Goal: Find specific page/section: Find specific page/section

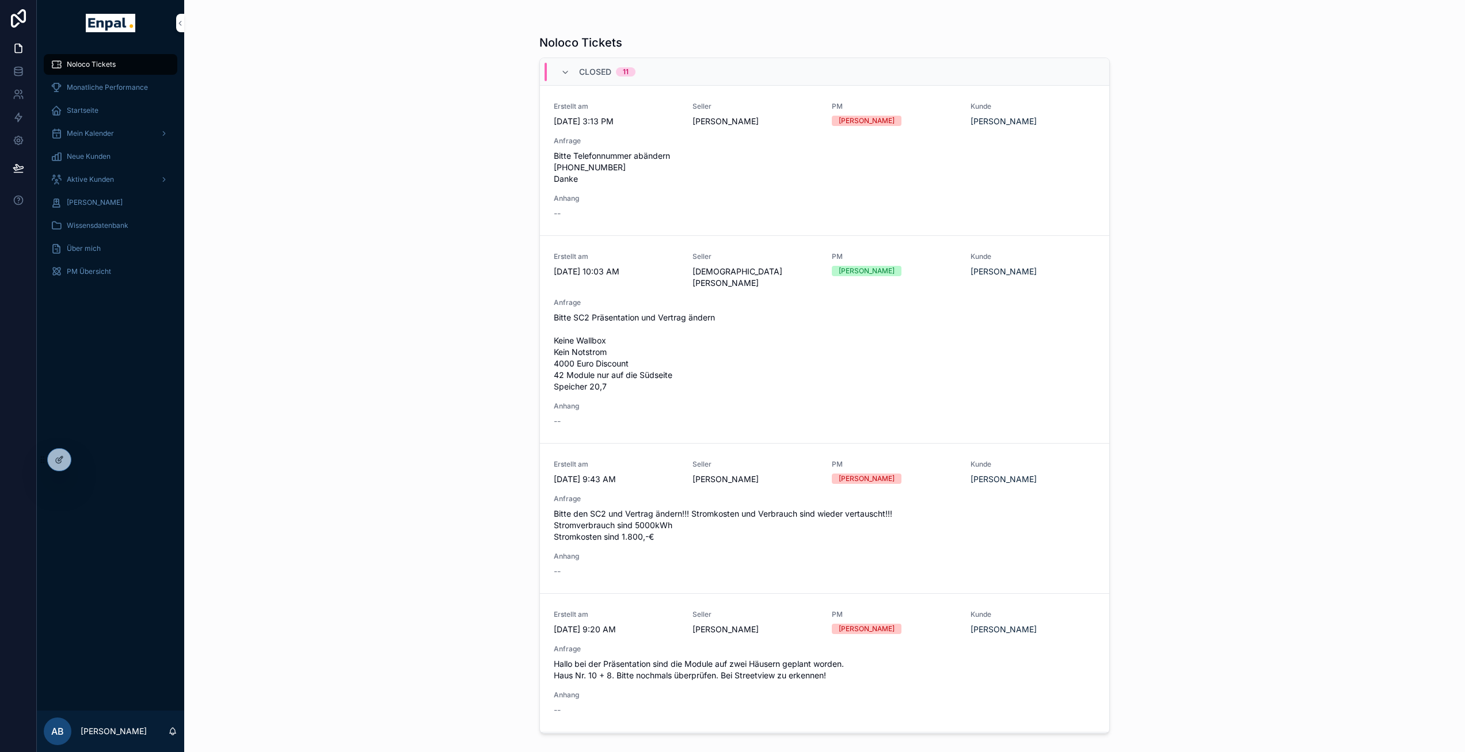
drag, startPoint x: 384, startPoint y: 501, endPoint x: 230, endPoint y: 349, distance: 216.6
click at [385, 501] on div "Noloco Tickets Closed 11 Erstellt am 9/30/2025 3:13 PM Seller Nico Heinrich PM …" at bounding box center [824, 376] width 1281 height 752
click at [80, 462] on icon at bounding box center [84, 459] width 9 height 9
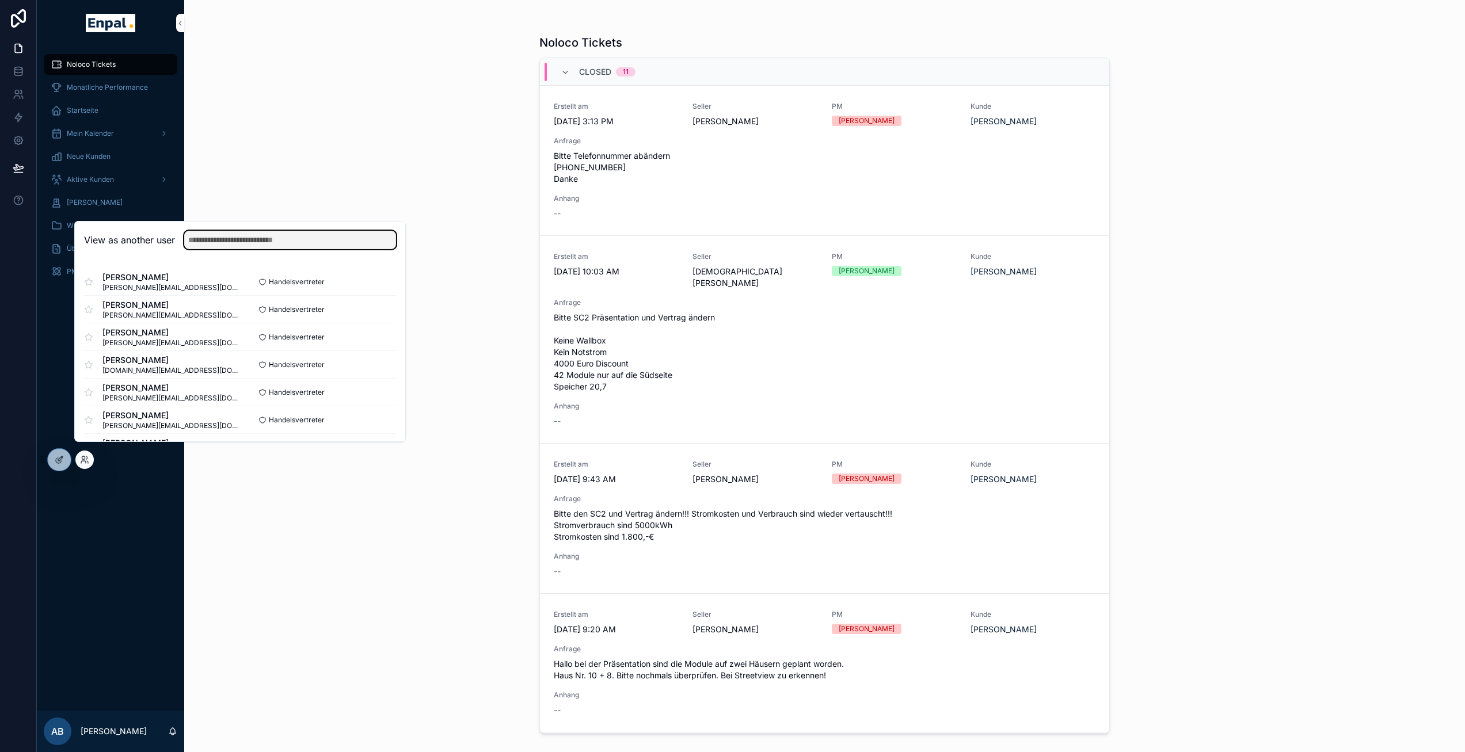
click at [234, 249] on input "text" at bounding box center [290, 240] width 212 height 18
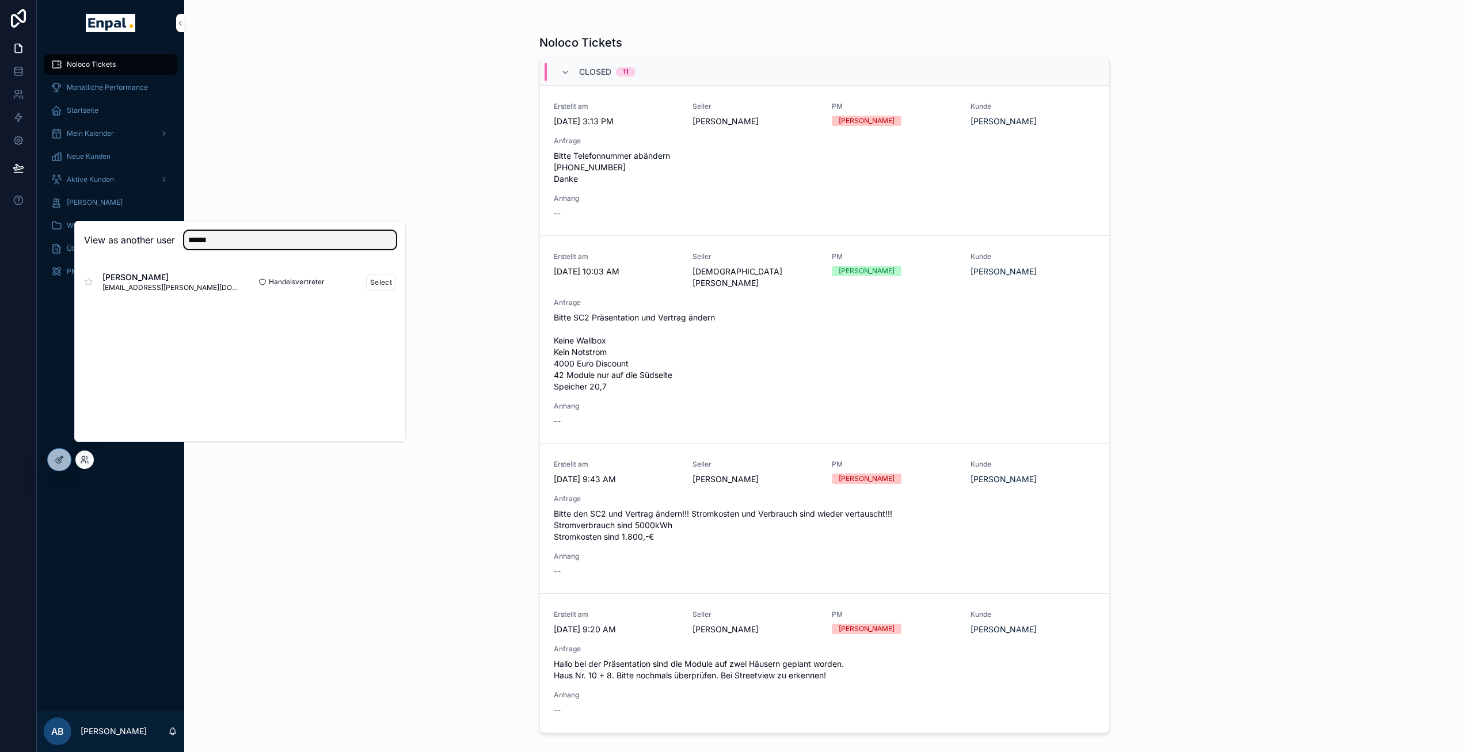
type input "******"
click at [360, 291] on div "Handelsvertreter Select" at bounding box center [318, 282] width 156 height 17
click at [371, 291] on button "Select" at bounding box center [381, 282] width 30 height 17
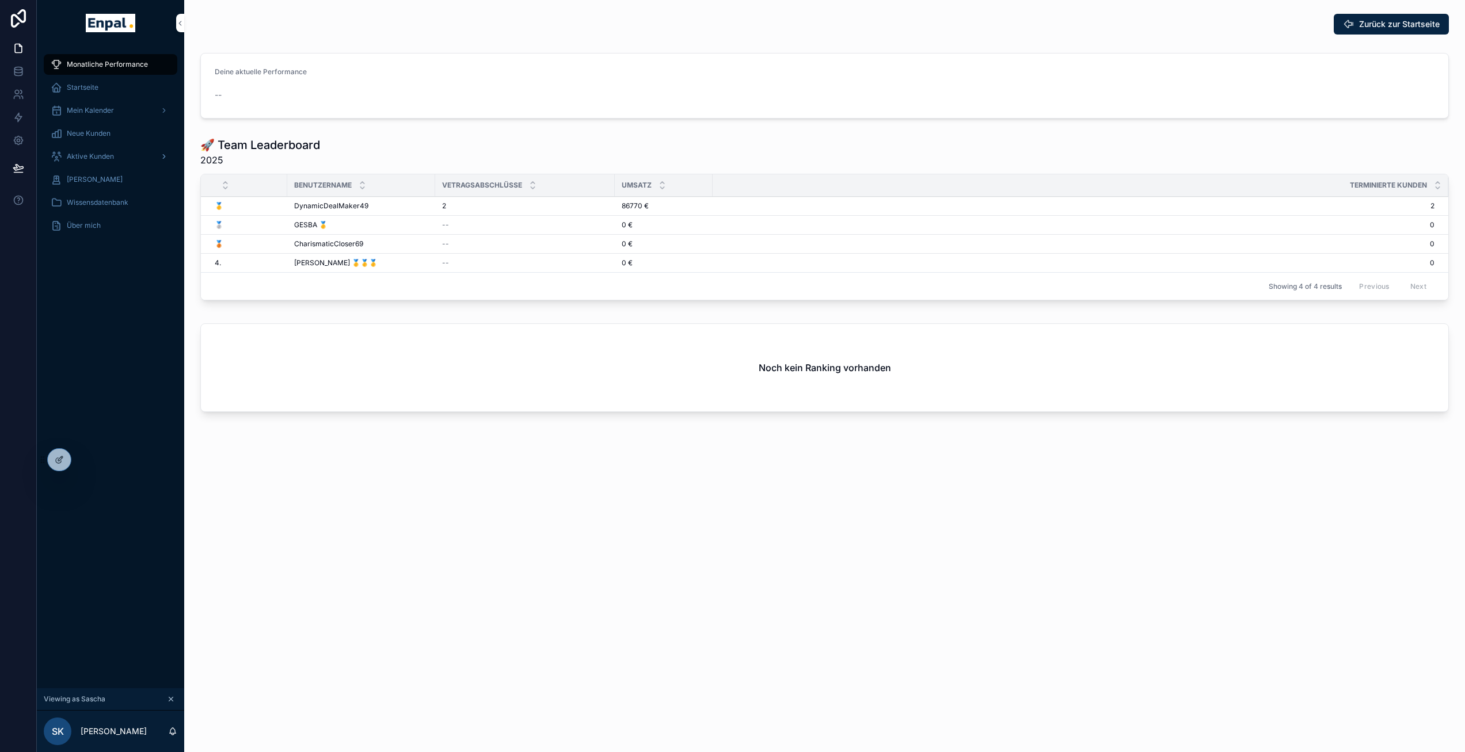
click at [101, 151] on div "Aktive Kunden" at bounding box center [111, 156] width 120 height 18
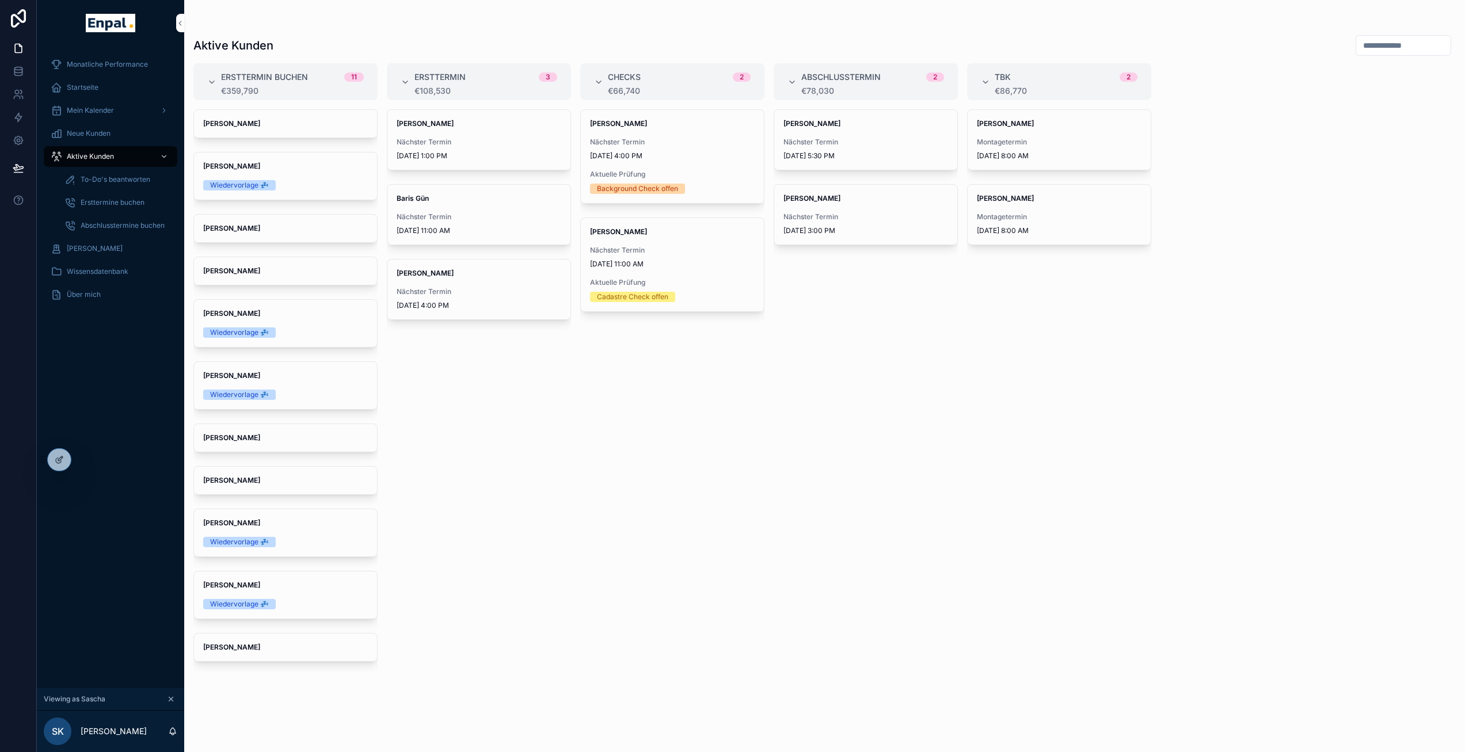
click at [142, 181] on span "To-Do's beantworten" at bounding box center [116, 179] width 70 height 9
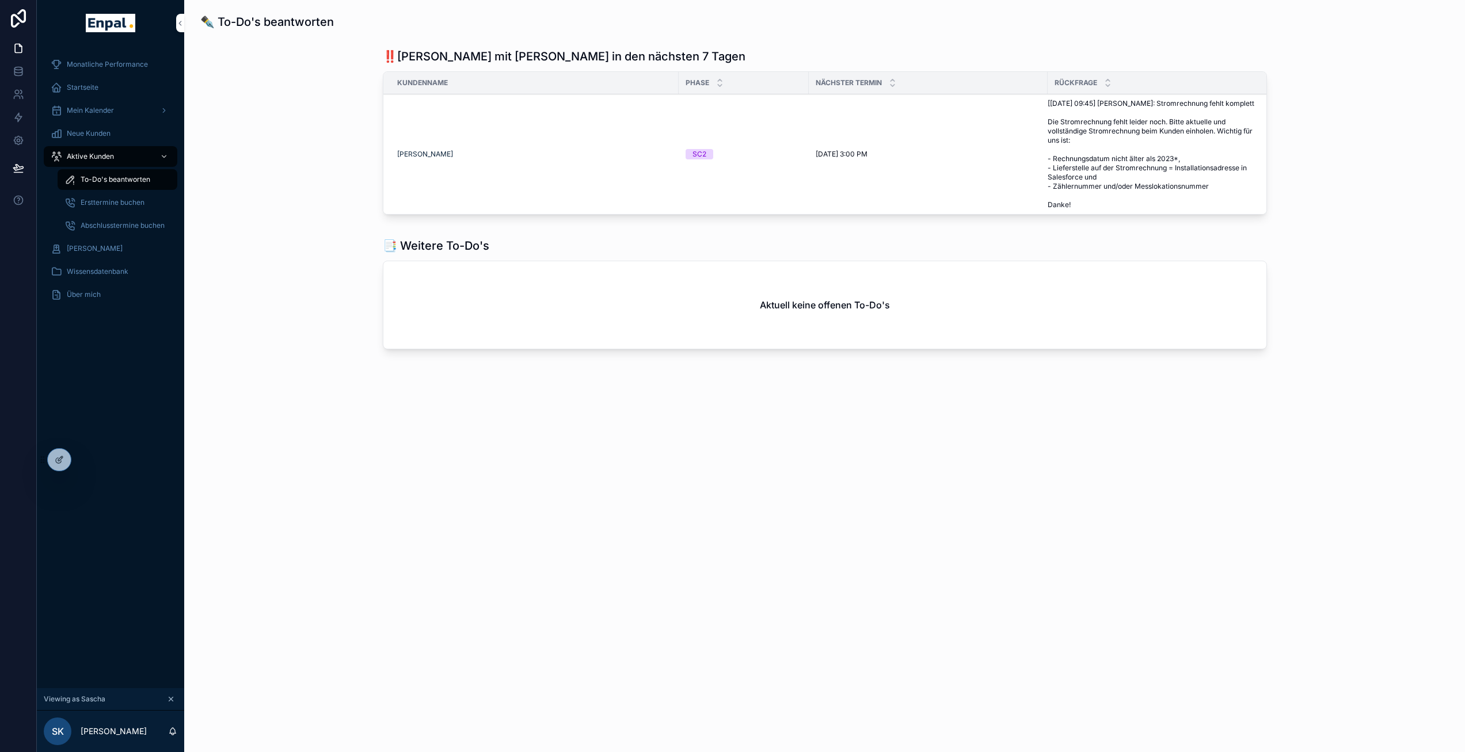
click at [248, 83] on div "‼️Kunden mit Terminen in den nächsten 7 Tagen Kundenname Phase Nächster Termin …" at bounding box center [824, 134] width 1263 height 180
click at [112, 200] on span "Ersttermine buchen" at bounding box center [113, 202] width 64 height 9
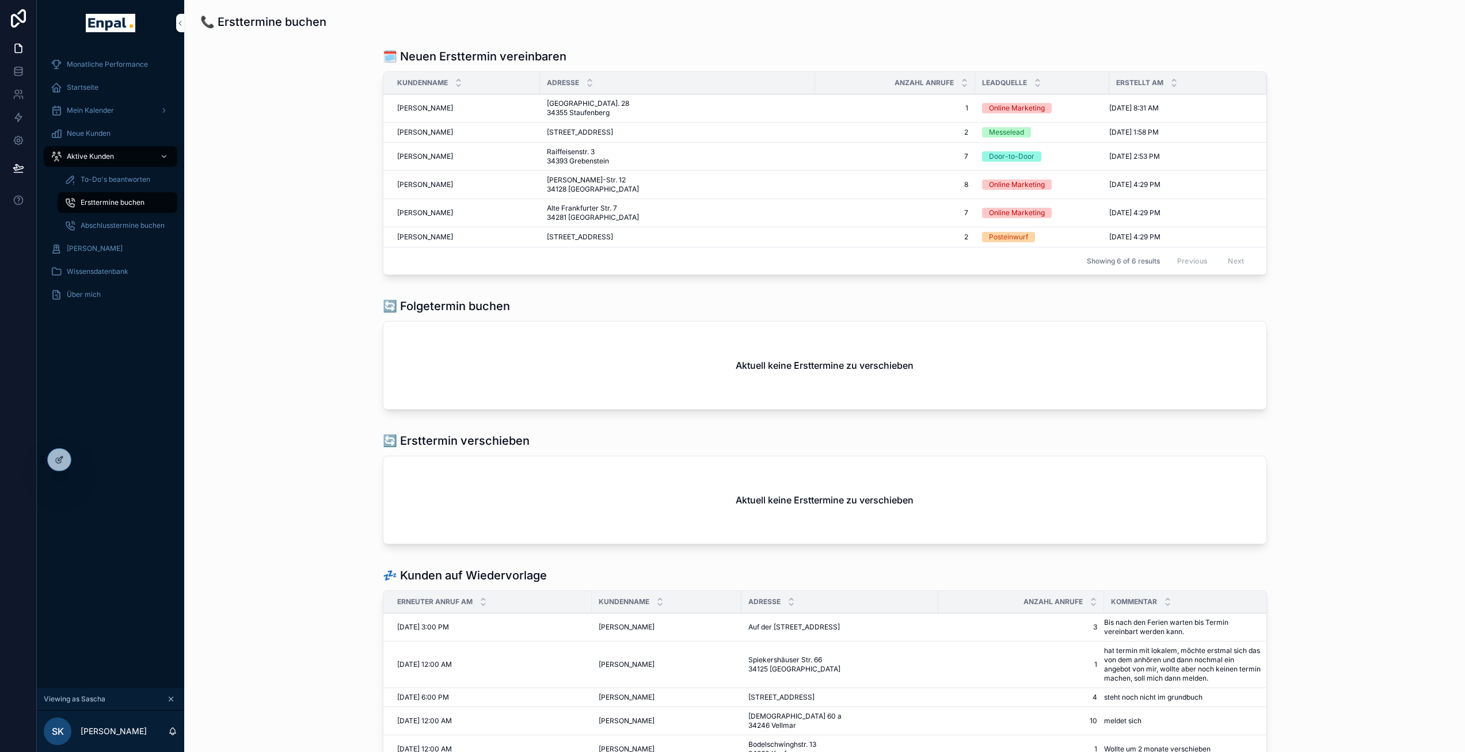
click at [118, 221] on span "Abschlusstermine buchen" at bounding box center [123, 225] width 84 height 9
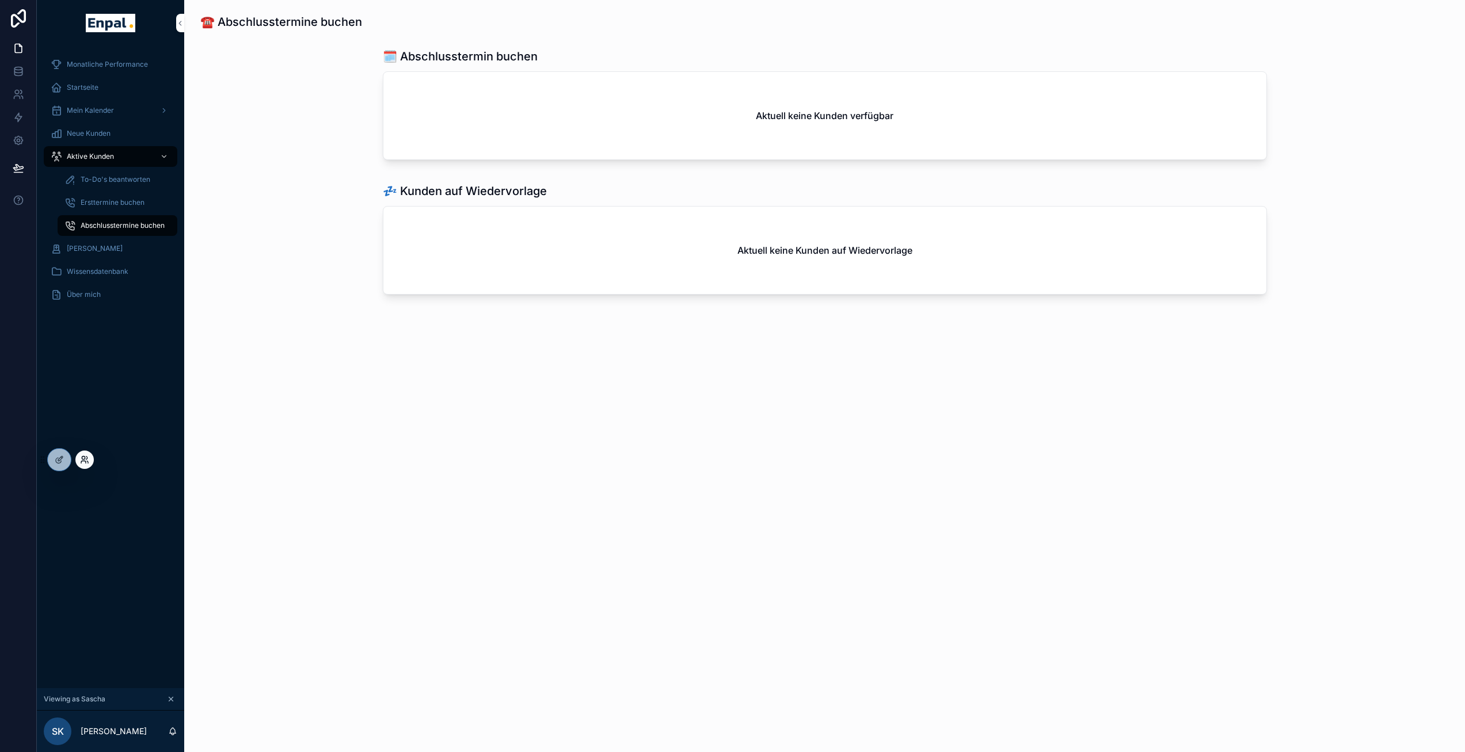
click at [83, 459] on icon at bounding box center [84, 459] width 9 height 9
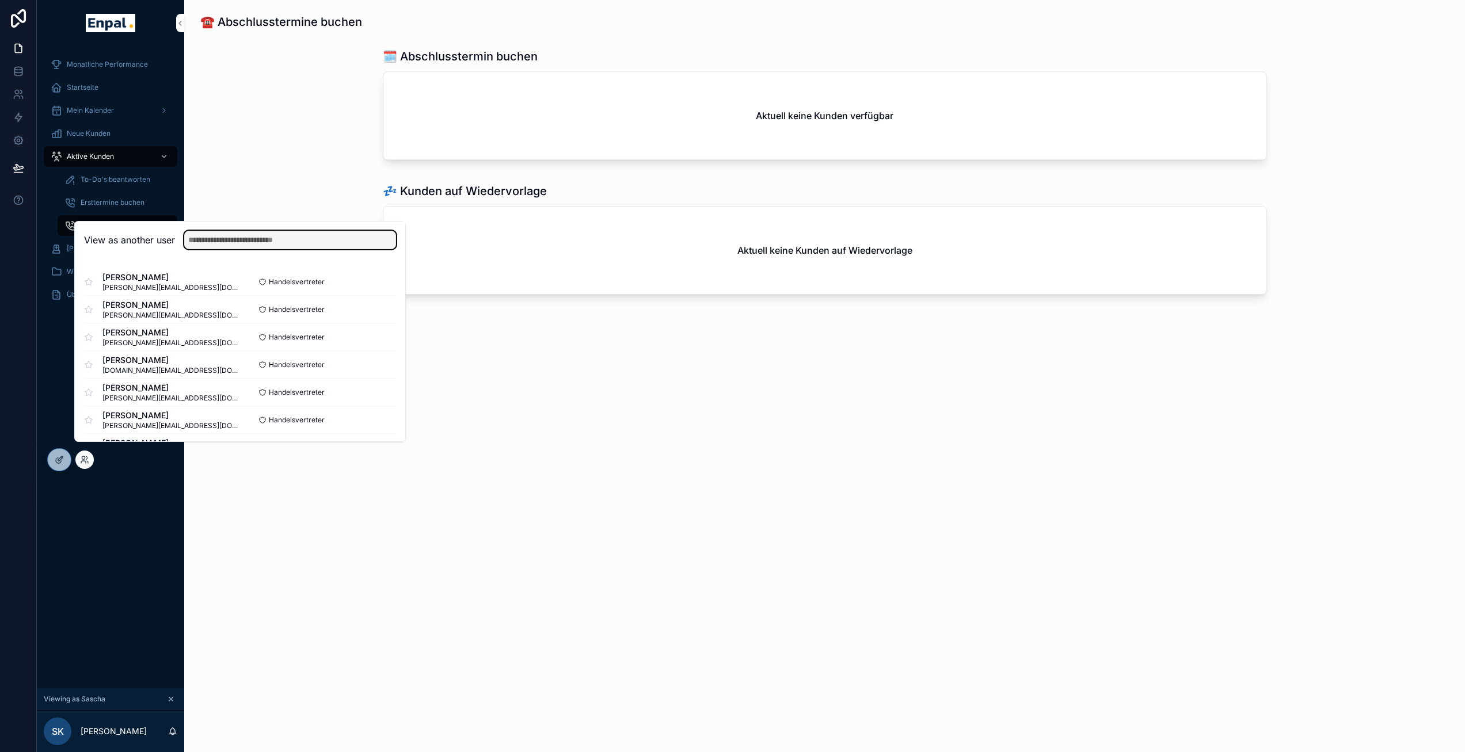
click at [225, 249] on input "text" at bounding box center [290, 240] width 212 height 18
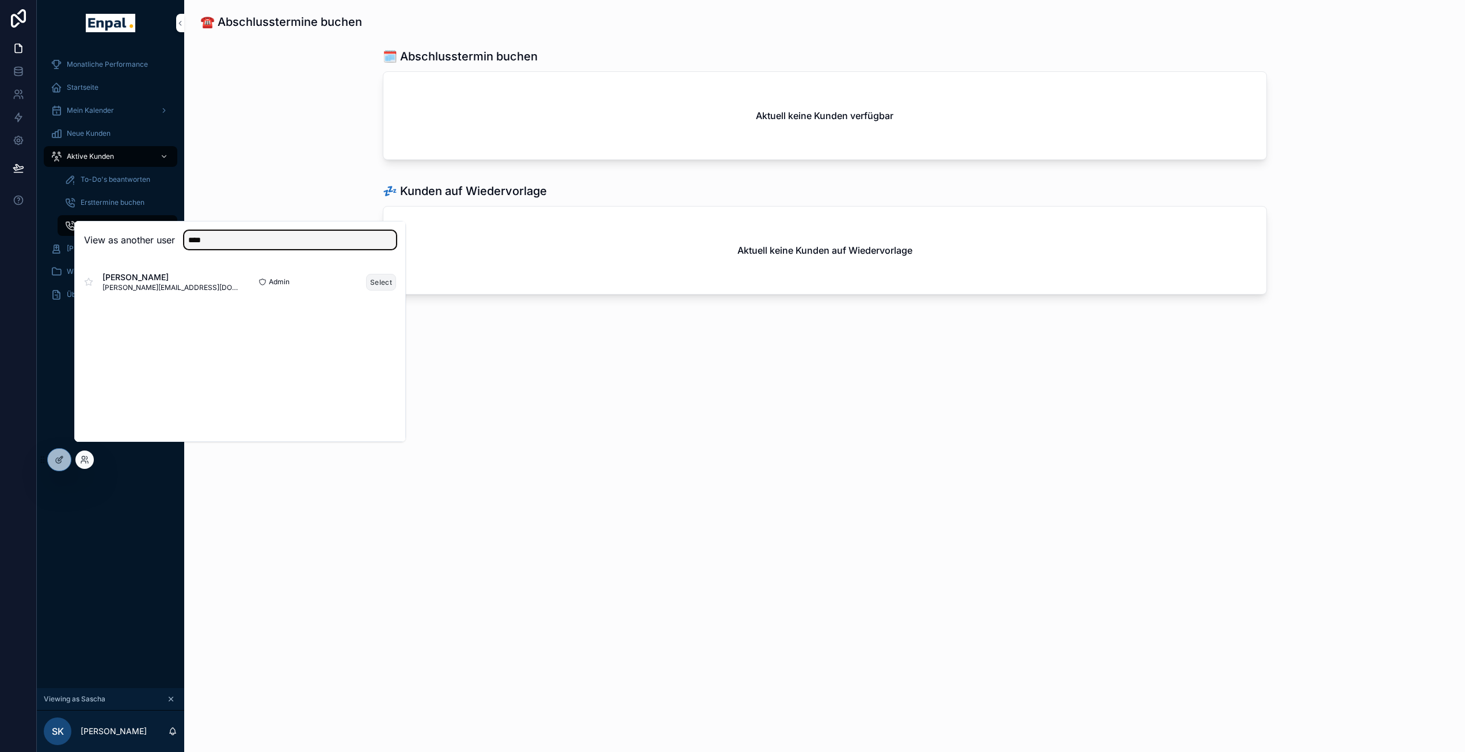
type input "****"
click at [379, 288] on button "Select" at bounding box center [381, 282] width 30 height 17
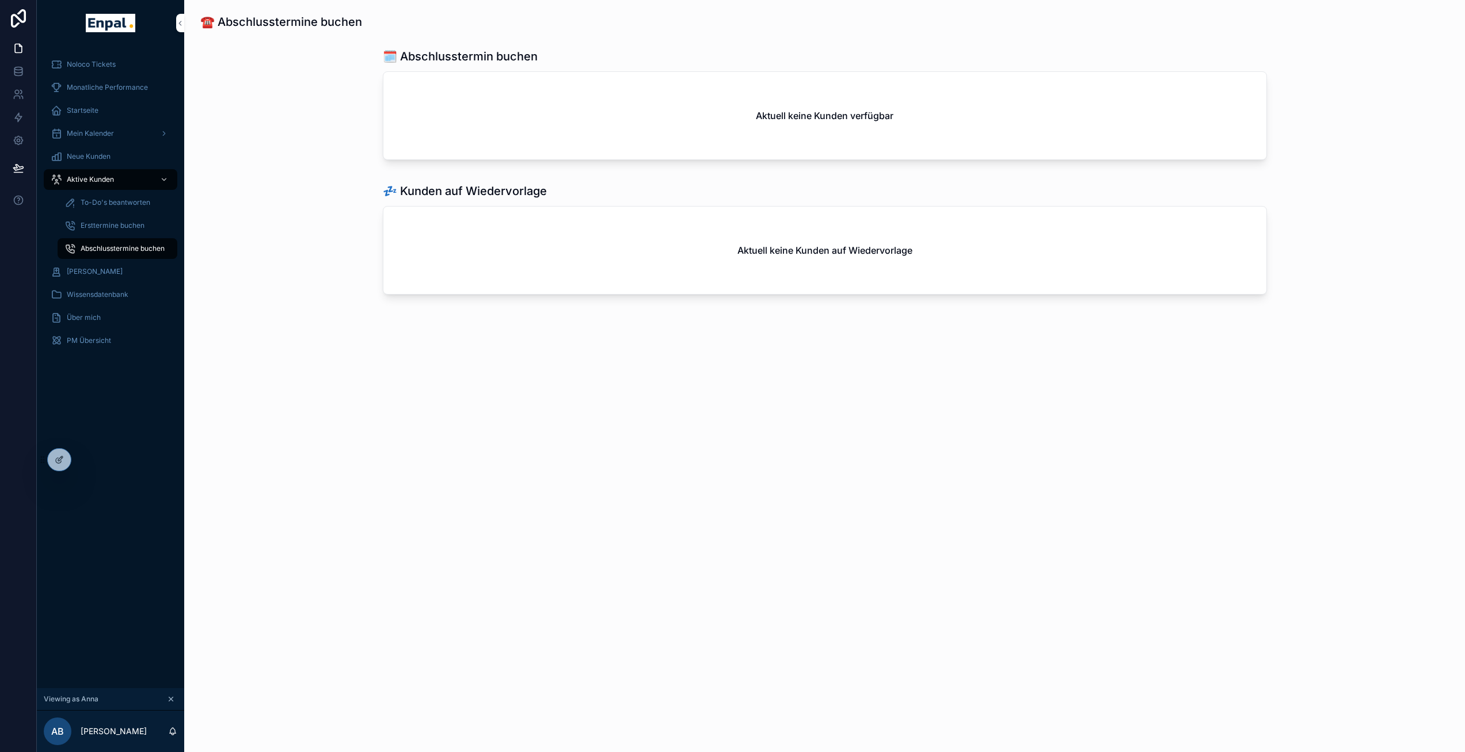
click at [144, 206] on span "To-Do's beantworten" at bounding box center [116, 202] width 70 height 9
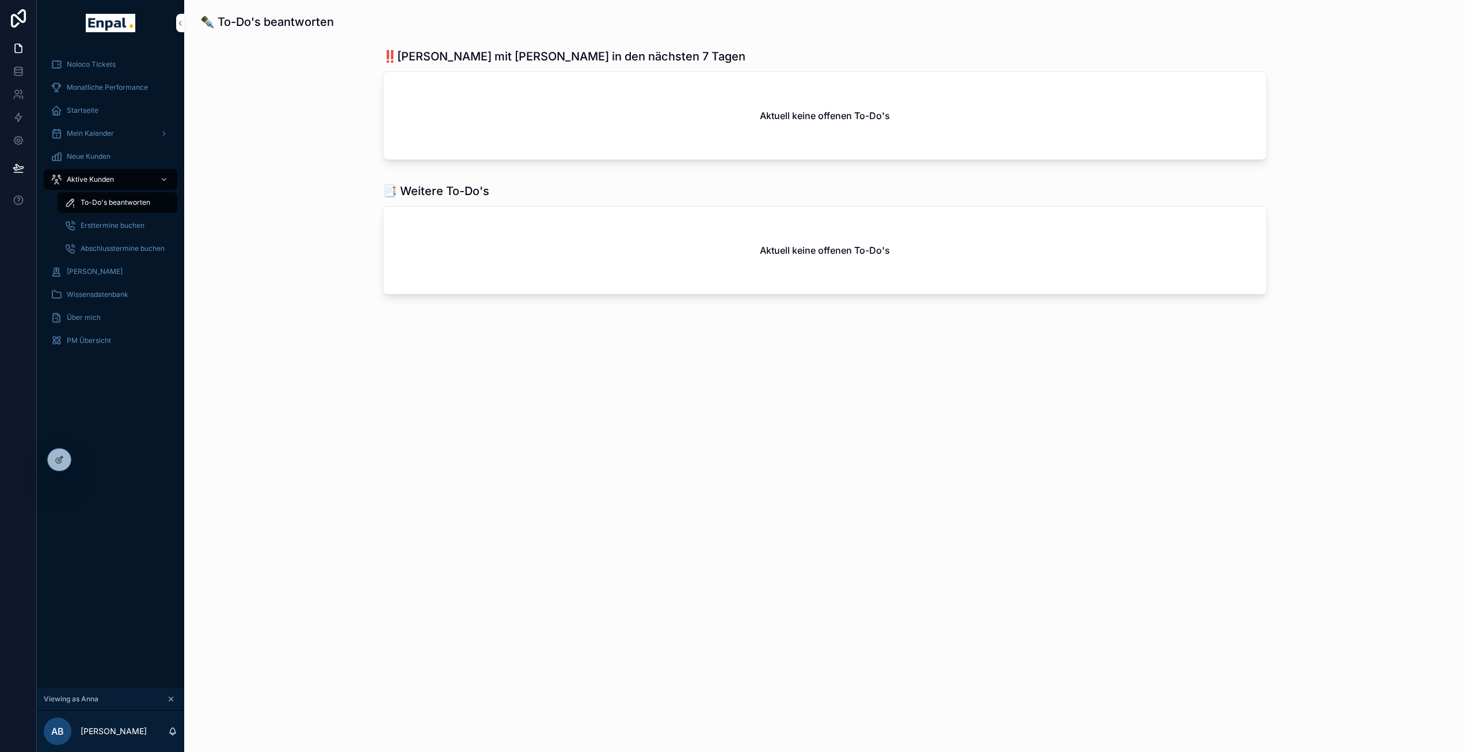
click at [307, 216] on div "📑 Weitere To-Do's Aktuell keine offenen To-Do's" at bounding box center [824, 241] width 1263 height 126
click at [88, 461] on icon at bounding box center [87, 462] width 1 height 2
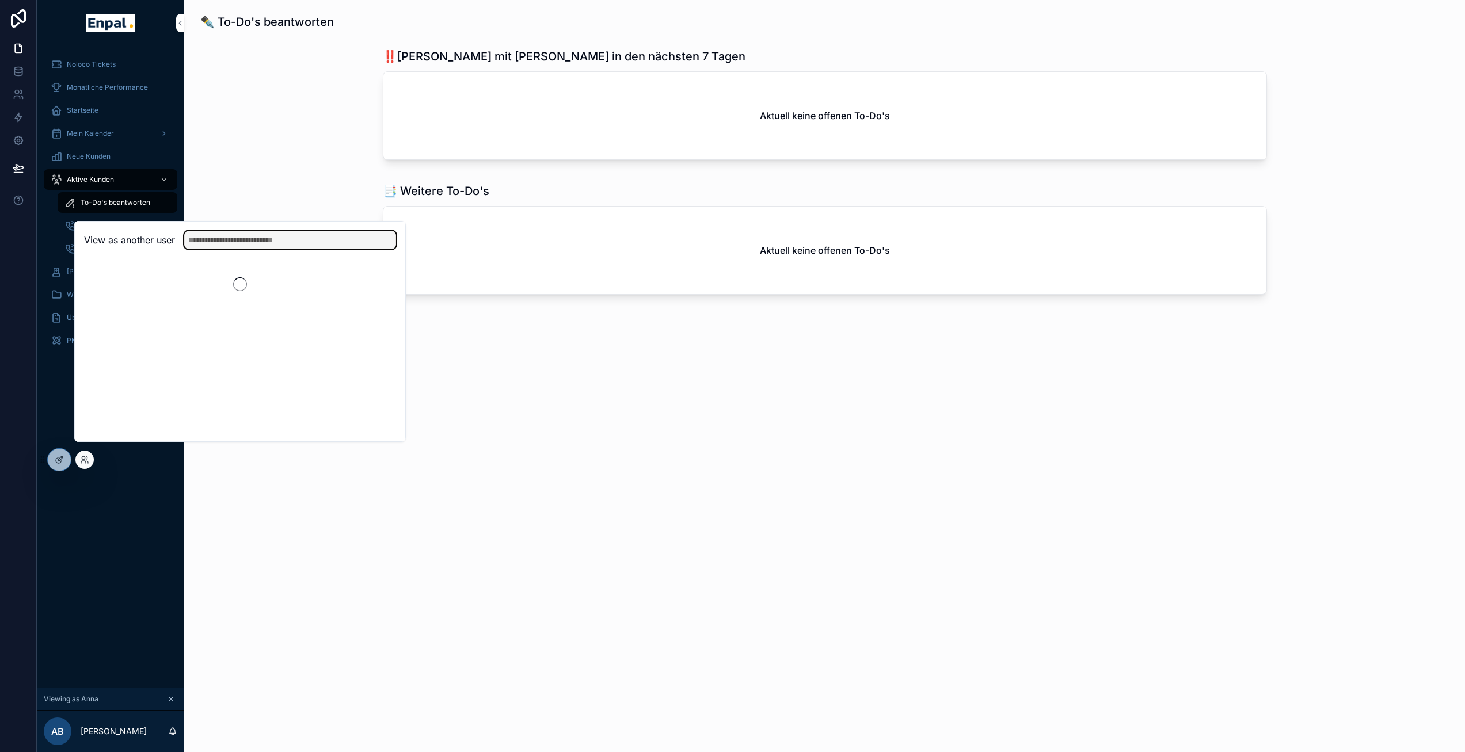
click at [249, 249] on input "text" at bounding box center [290, 240] width 212 height 18
type input "******"
click at [384, 289] on button "Select" at bounding box center [381, 282] width 30 height 17
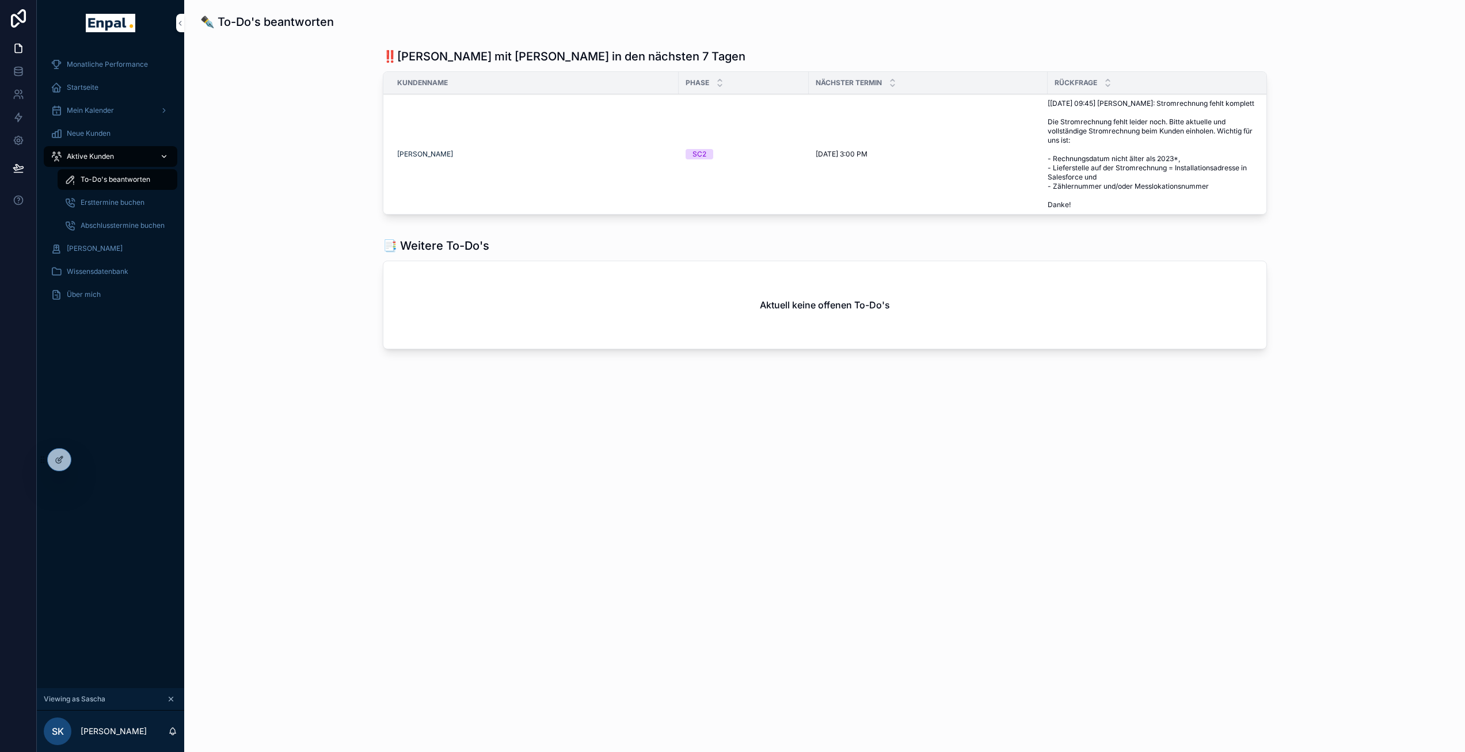
click at [102, 158] on span "Aktive Kunden" at bounding box center [90, 156] width 47 height 9
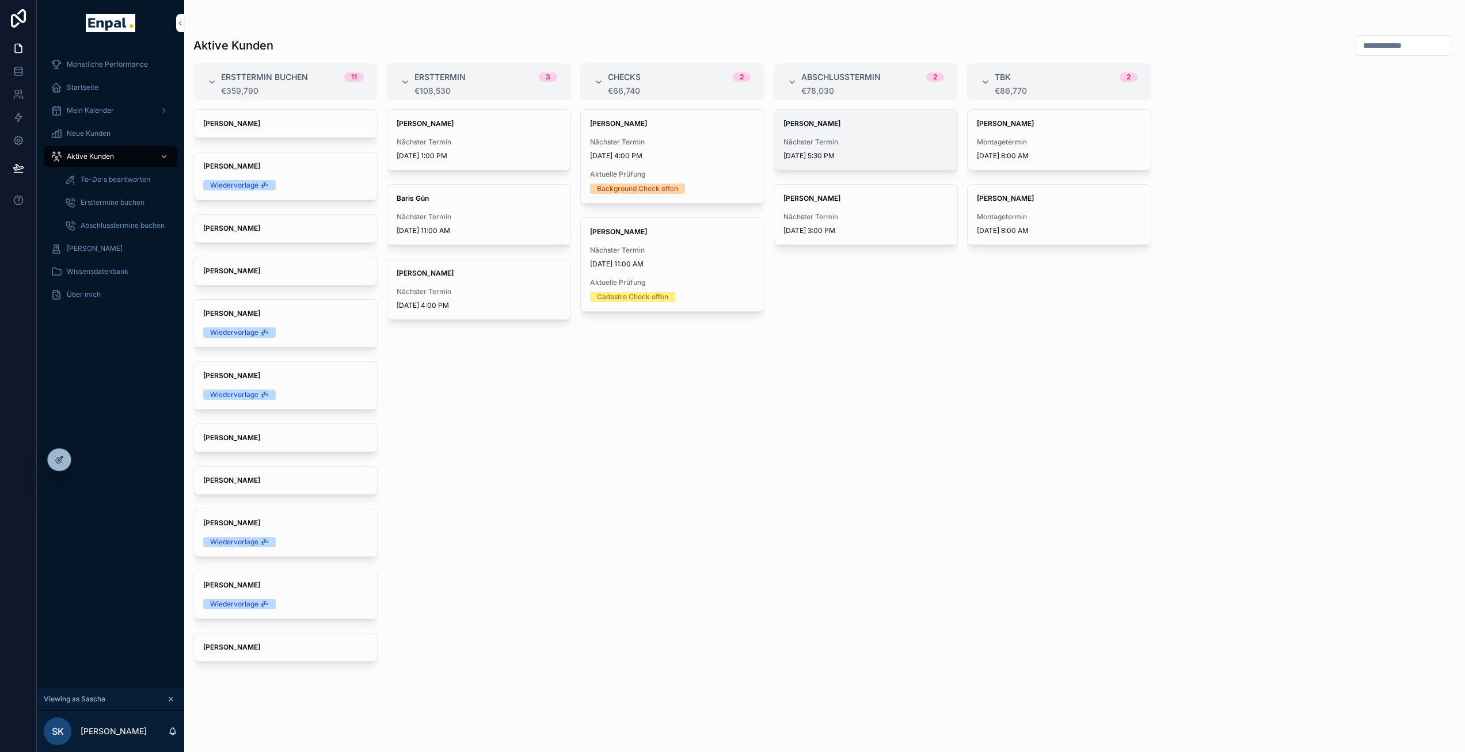
click at [823, 130] on div "[PERSON_NAME] Nächster Termin [DATE] 5:30 PM" at bounding box center [865, 140] width 183 height 60
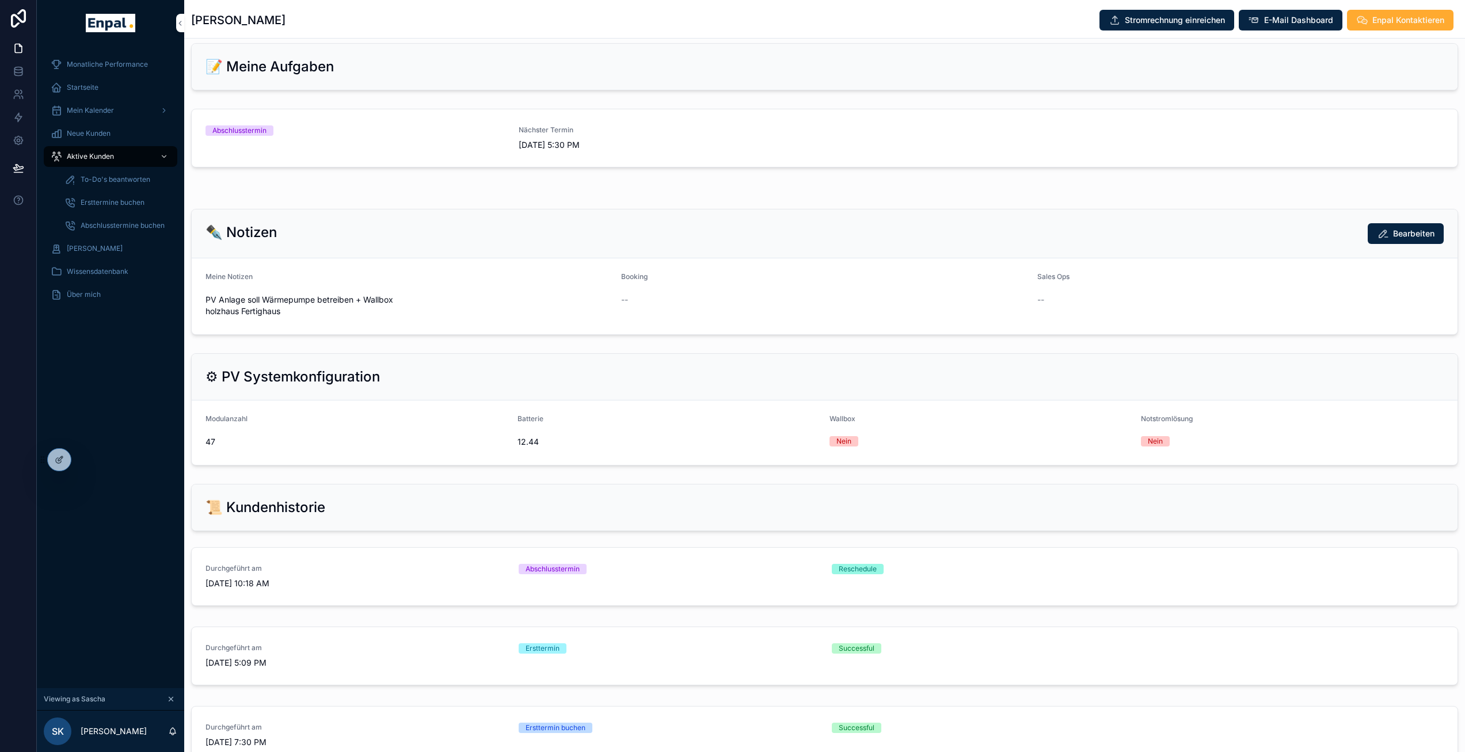
scroll to position [870, 0]
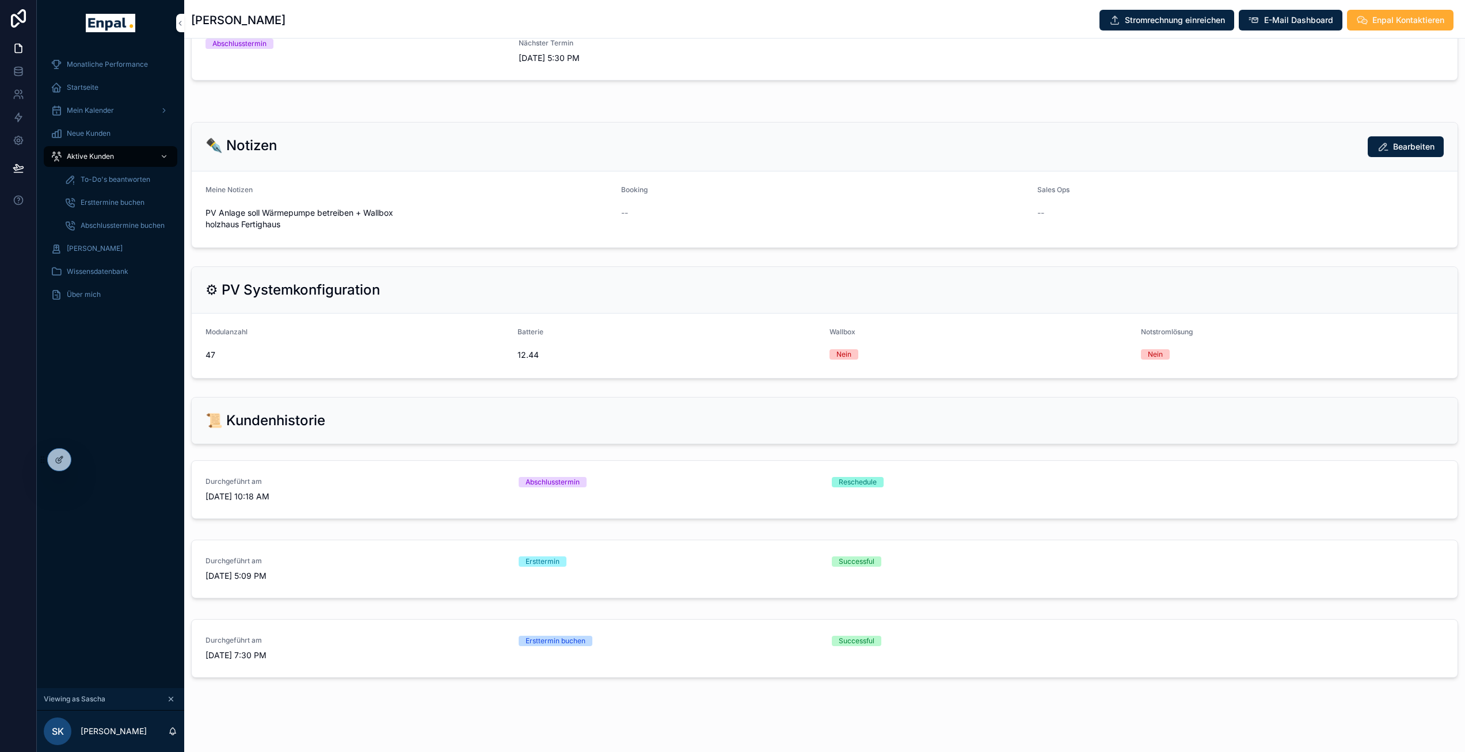
click at [610, 212] on span "PV Anlage soll Wärmepumpe betreiben + Wallbox holzhaus Fertighaus" at bounding box center [409, 218] width 406 height 23
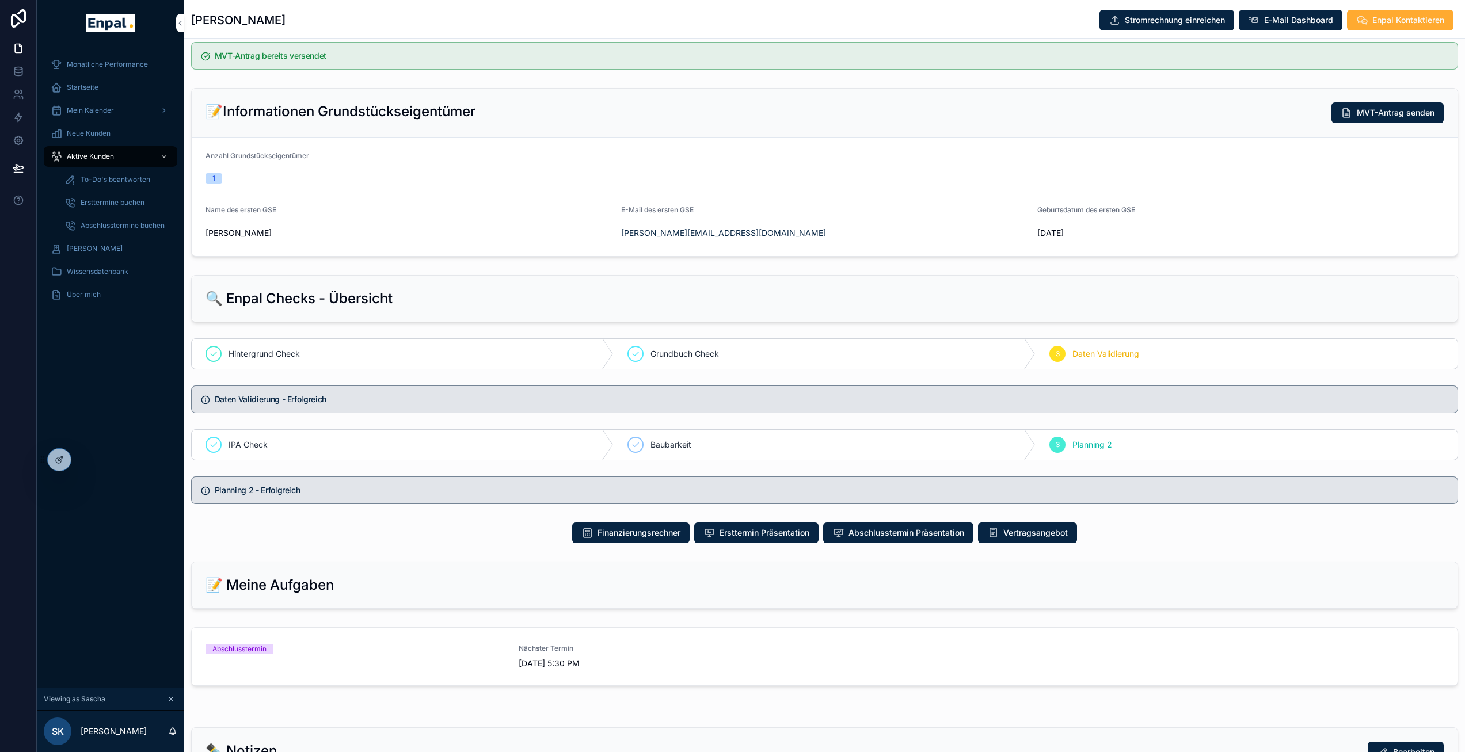
scroll to position [0, 0]
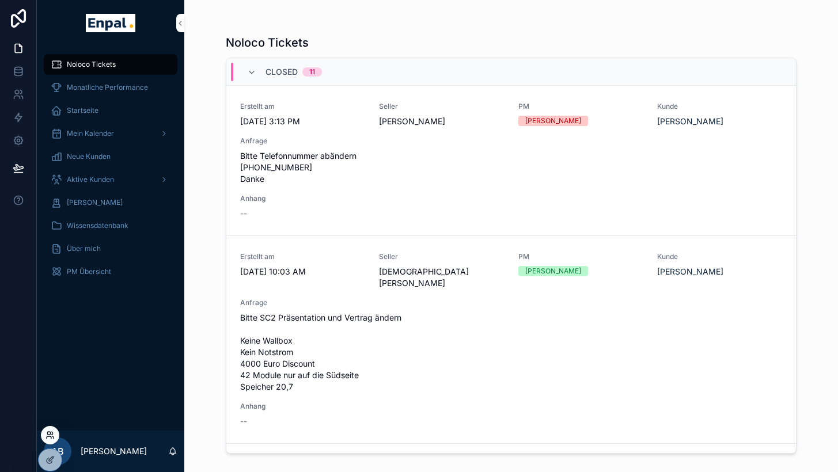
click at [47, 432] on icon at bounding box center [48, 433] width 3 height 3
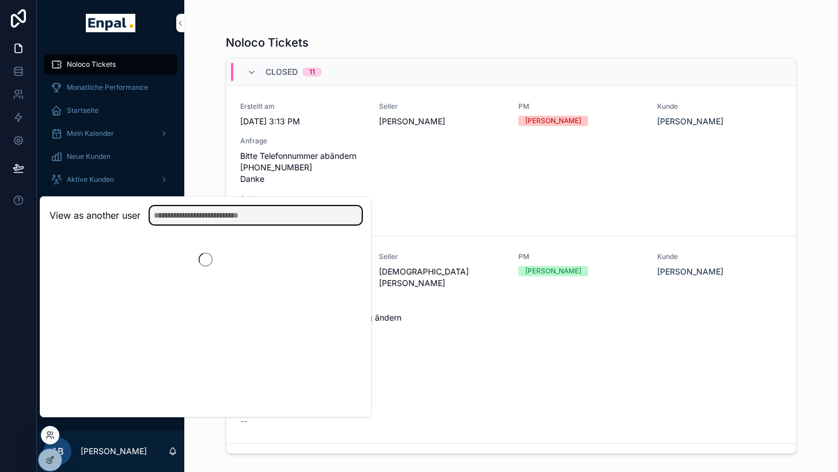
click at [229, 222] on input "text" at bounding box center [256, 215] width 212 height 18
type input "******"
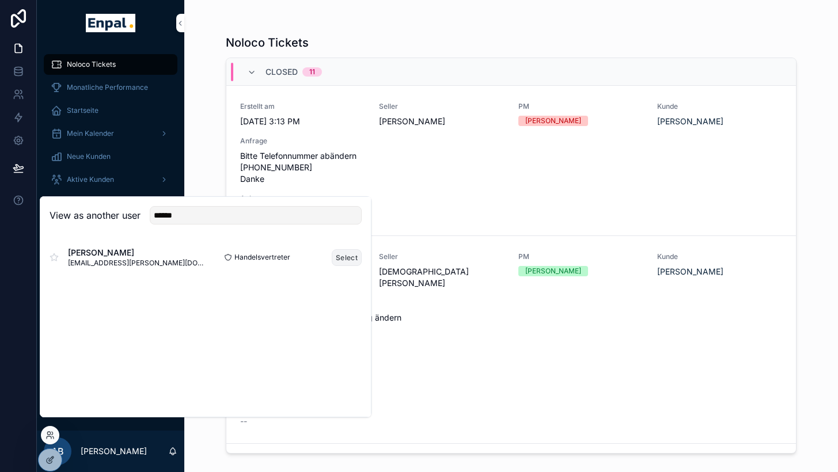
click at [335, 266] on button "Select" at bounding box center [347, 257] width 30 height 17
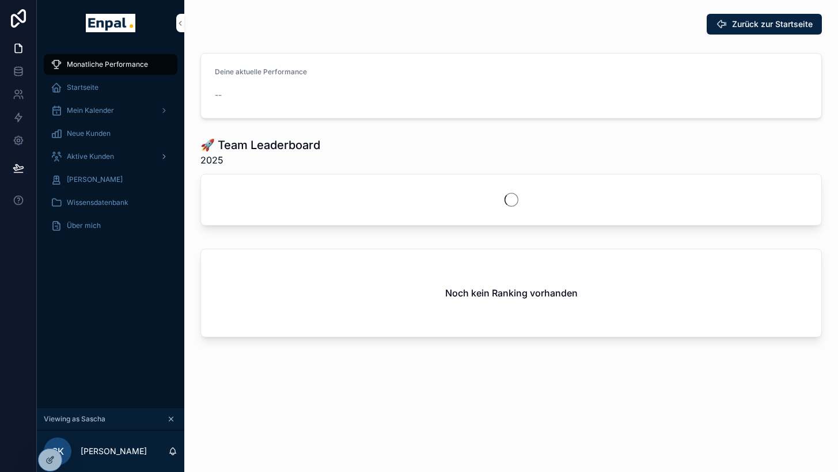
click at [103, 153] on span "Aktive Kunden" at bounding box center [90, 156] width 47 height 9
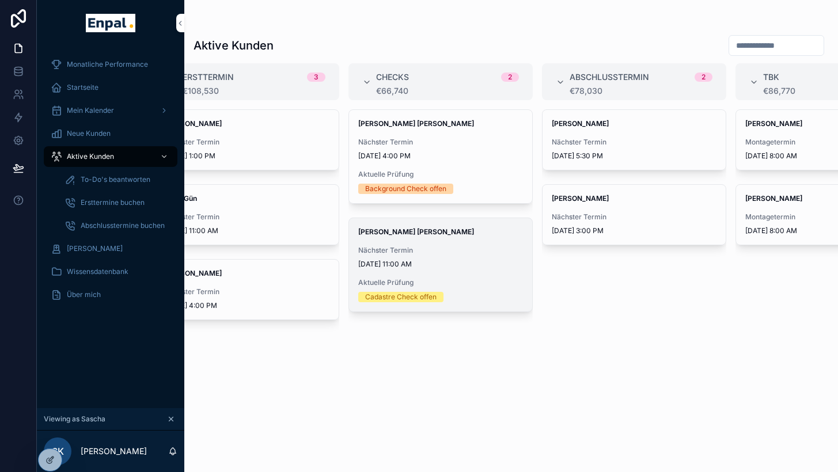
scroll to position [0, 240]
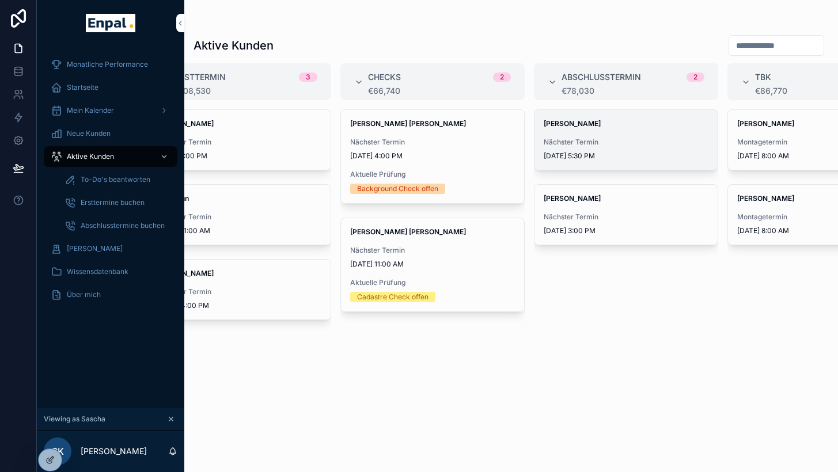
click at [604, 143] on span "Nächster Termin" at bounding box center [625, 142] width 165 height 9
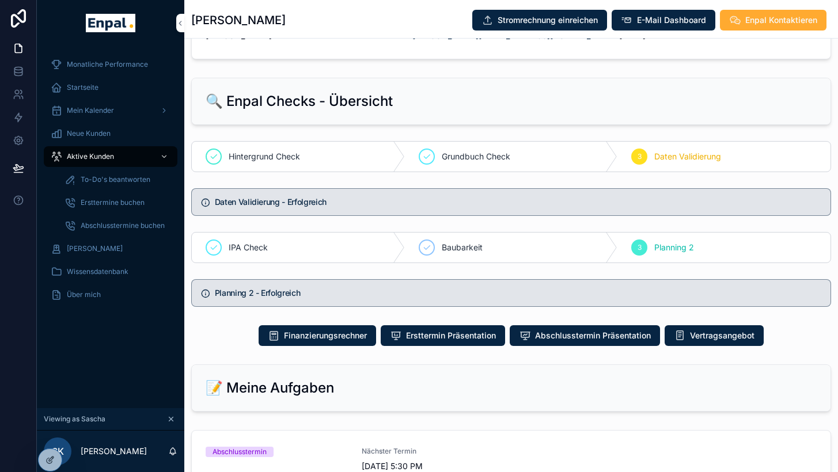
scroll to position [463, 0]
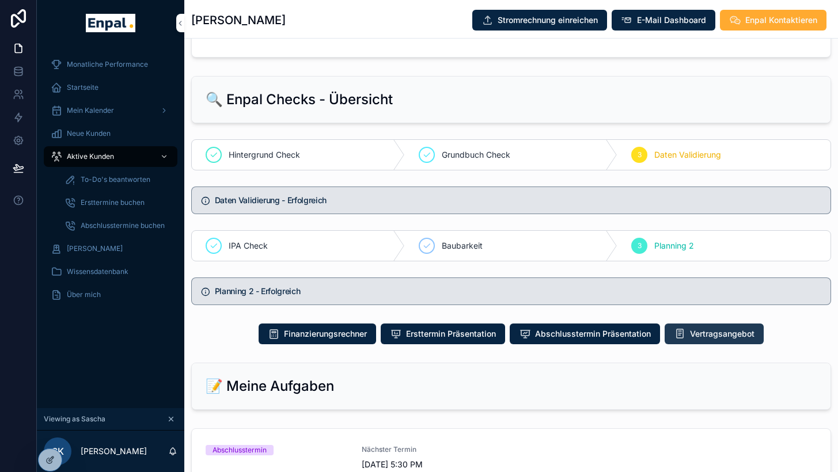
click at [717, 335] on span "Vertragsangebot" at bounding box center [722, 334] width 64 height 12
